Goal: Find contact information: Find contact information

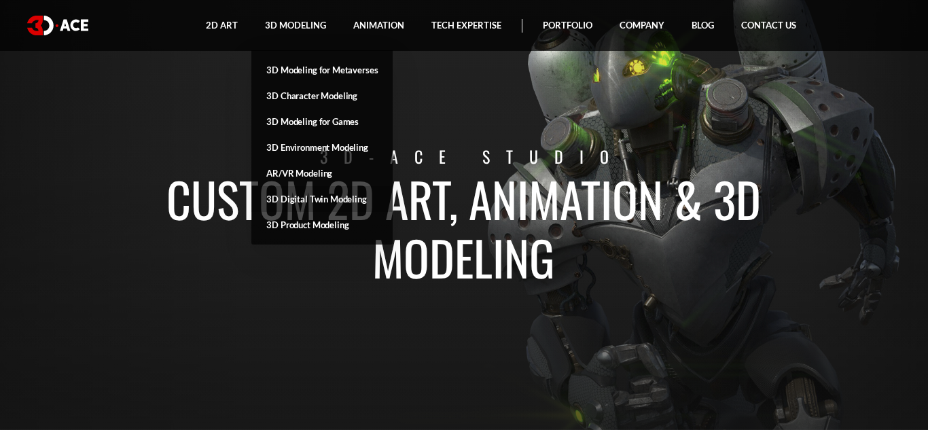
click at [325, 203] on link "3D Digital Twin Modeling" at bounding box center [321, 199] width 141 height 26
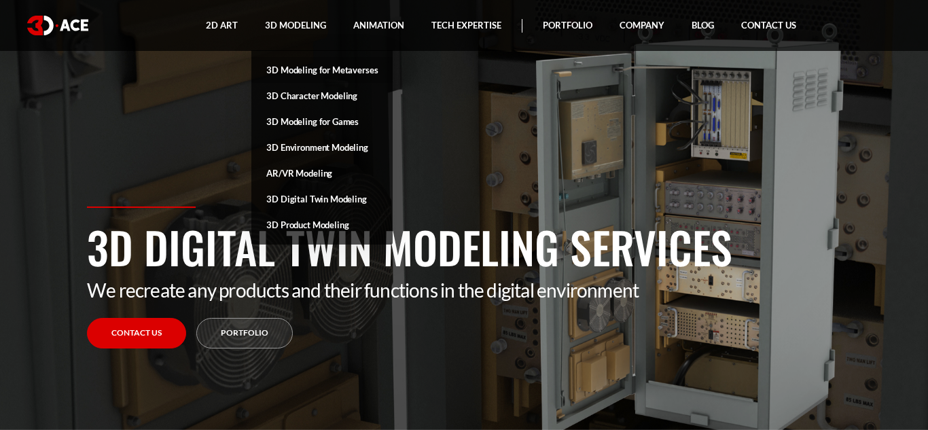
click at [315, 73] on link "3D Modeling for Metaverses" at bounding box center [321, 70] width 141 height 26
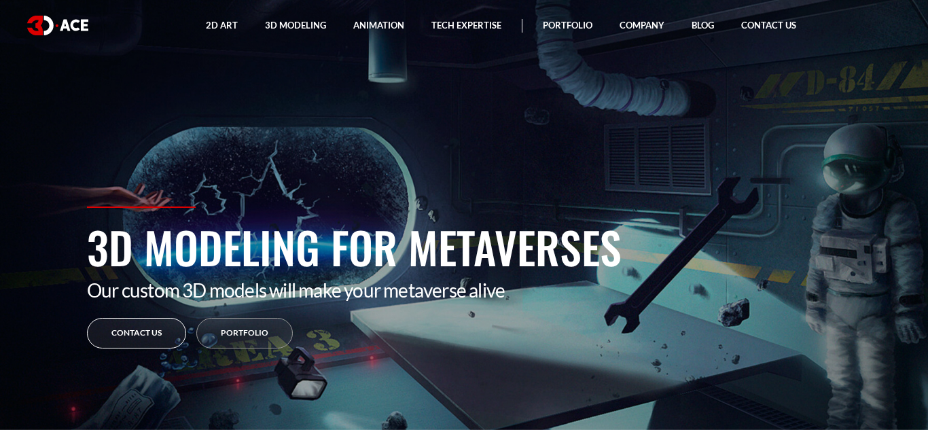
click at [155, 337] on link "Contact Us" at bounding box center [136, 333] width 99 height 31
